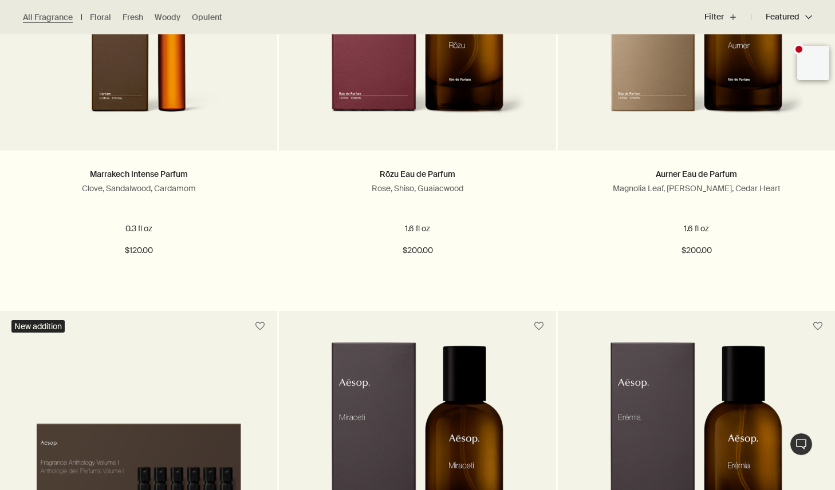
scroll to position [2147, 0]
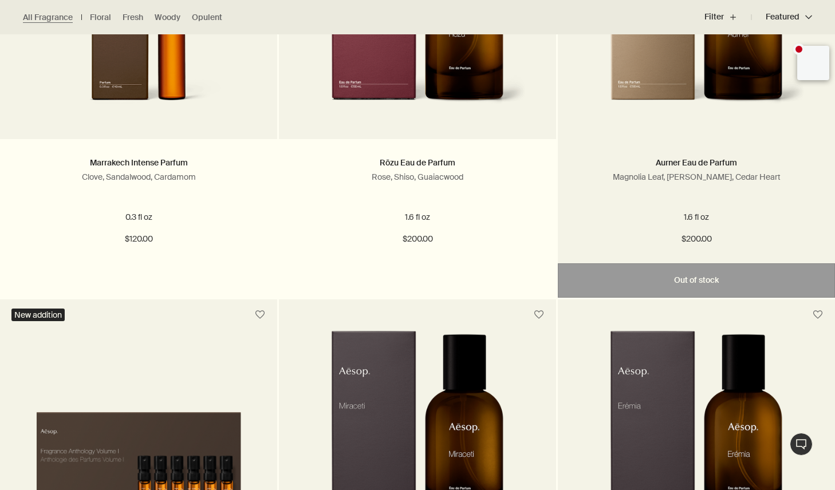
click at [653, 77] on img at bounding box center [696, 16] width 217 height 212
